Goal: Navigation & Orientation: Find specific page/section

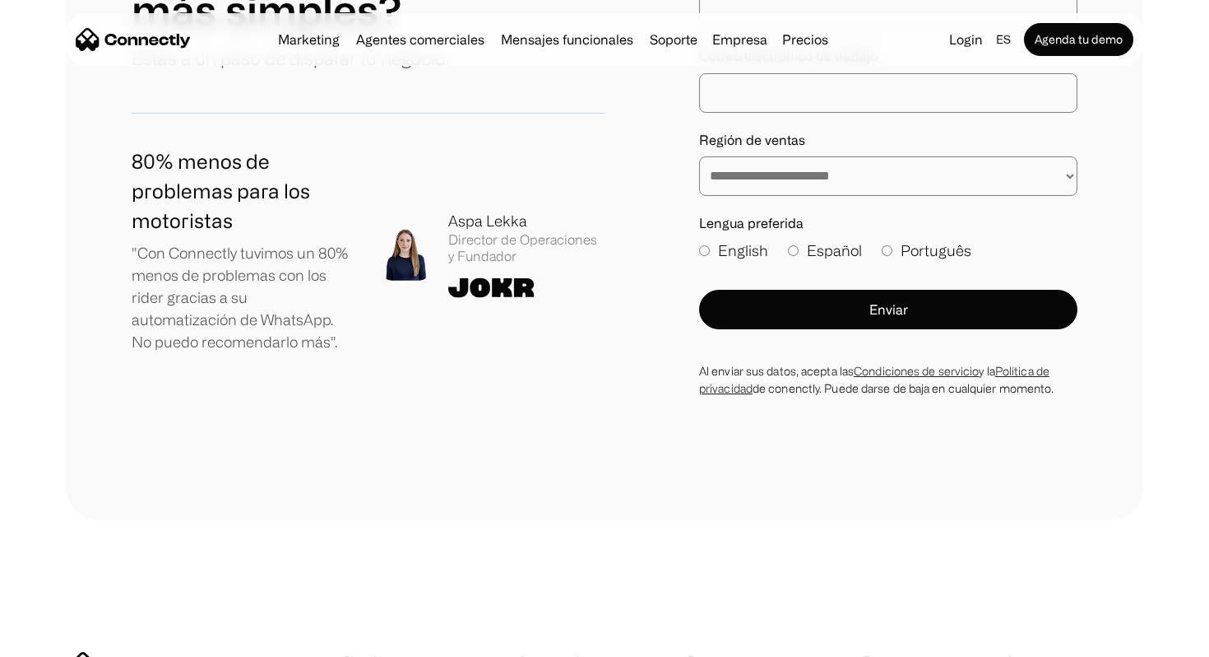
scroll to position [9641, 0]
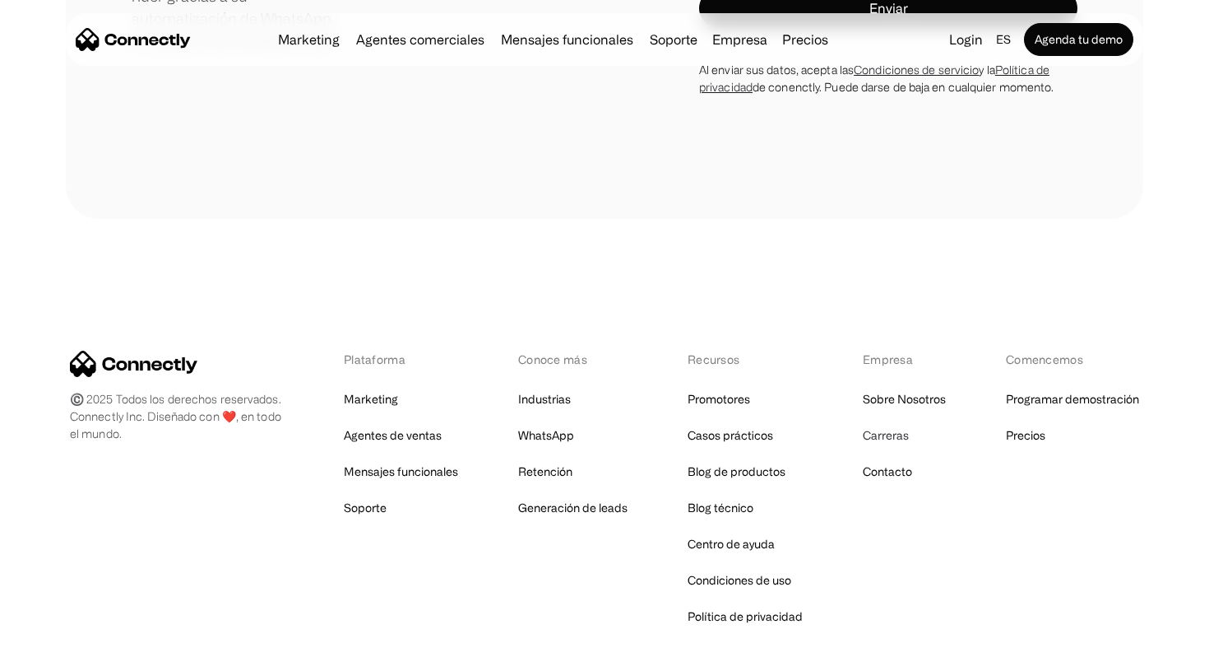
click at [893, 424] on link "Carreras" at bounding box center [886, 435] width 46 height 23
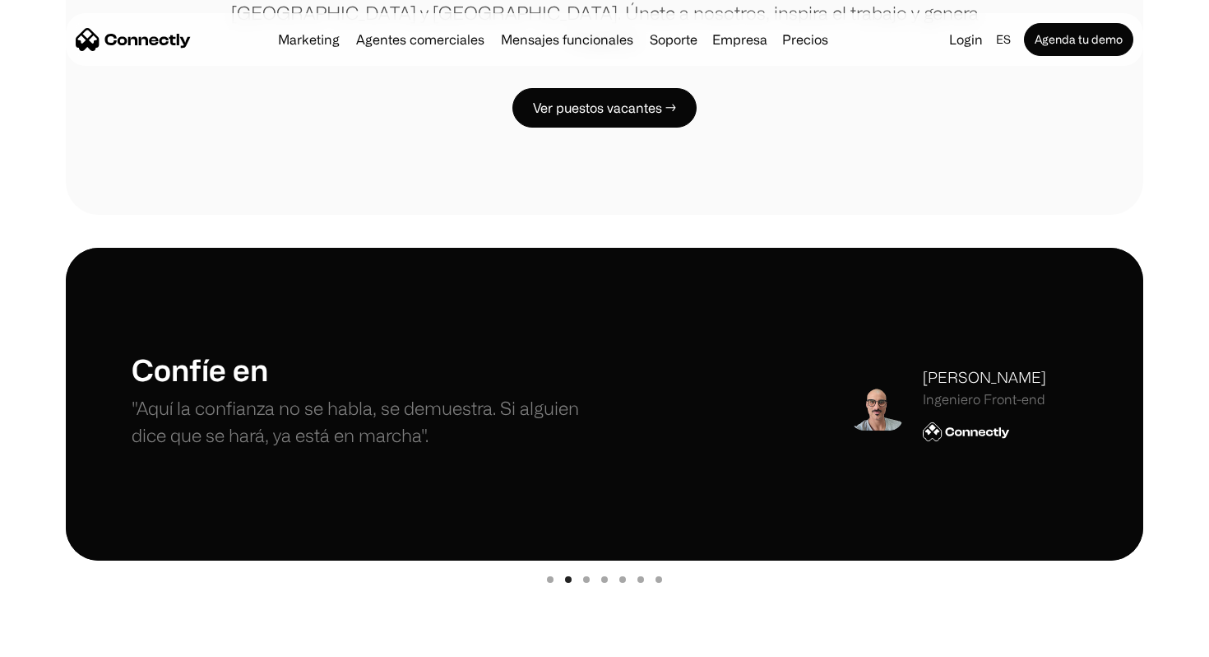
scroll to position [368, 0]
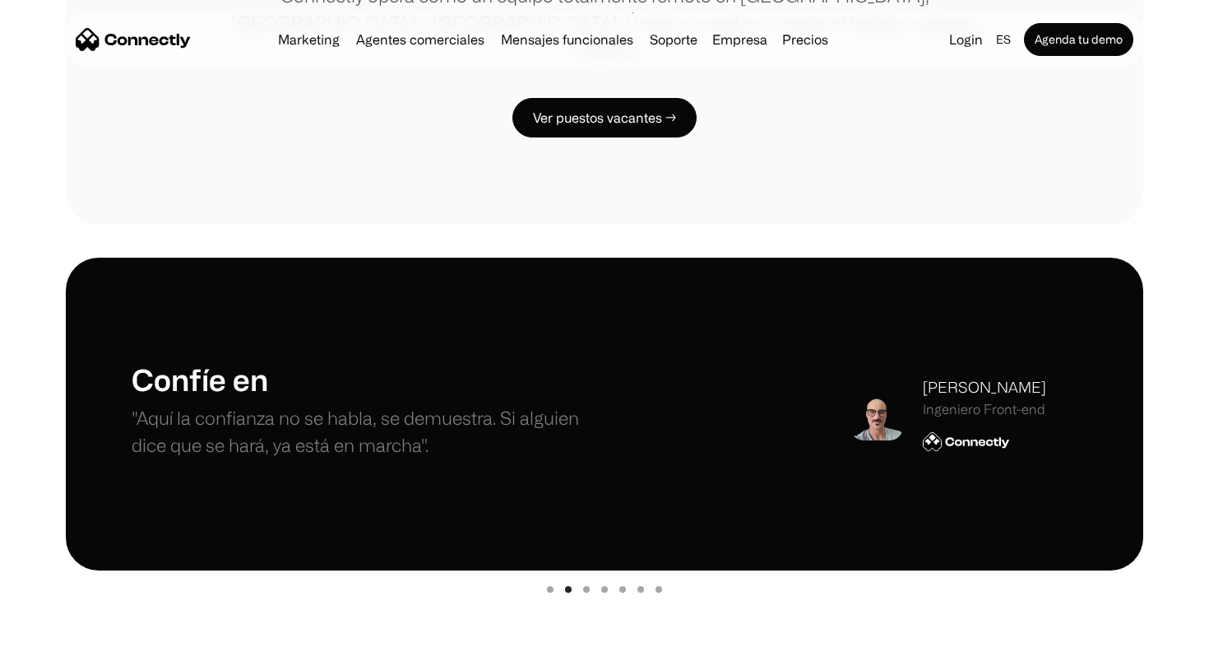
click at [646, 100] on link "Ver puestos vacantes →" at bounding box center [605, 117] width 184 height 39
